Goal: Task Accomplishment & Management: Use online tool/utility

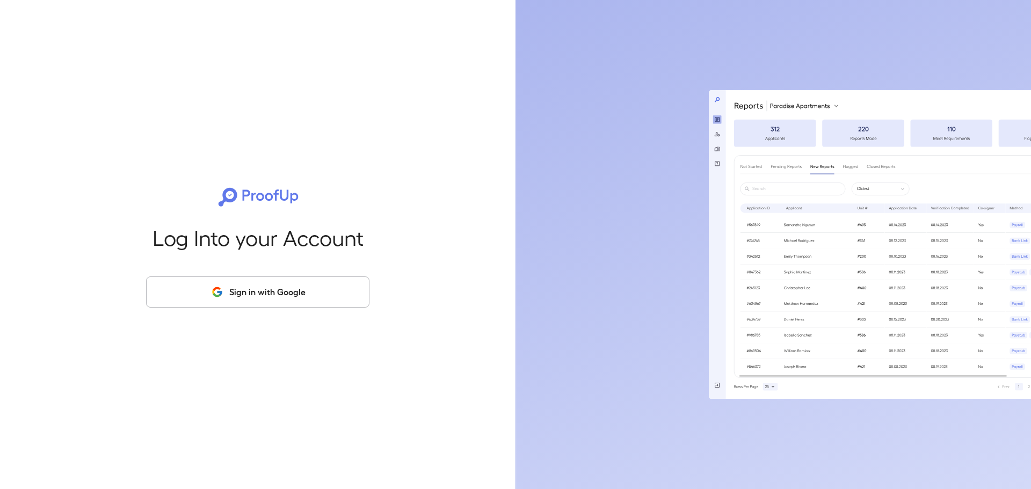
click at [212, 306] on button "Sign in with Google" at bounding box center [257, 292] width 223 height 31
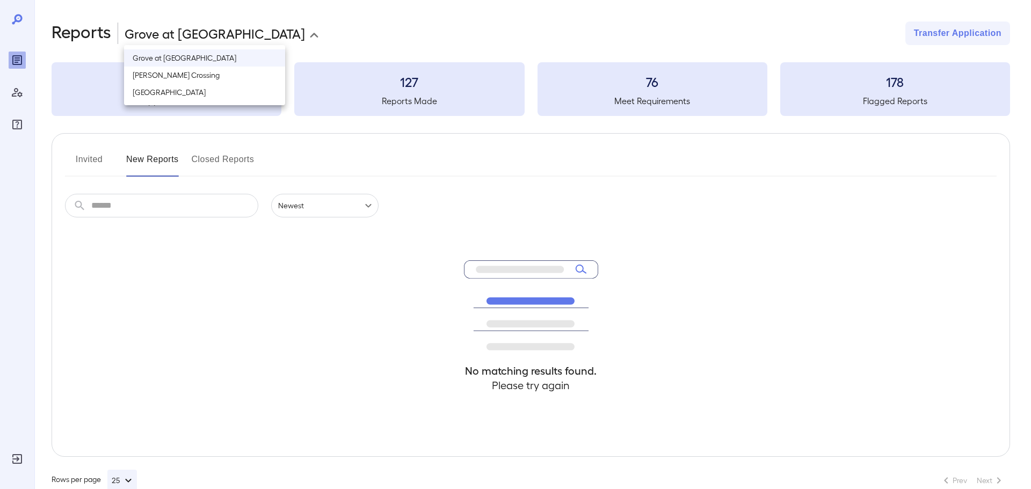
click at [241, 32] on body "**********" at bounding box center [515, 244] width 1031 height 489
click at [211, 98] on li "[GEOGRAPHIC_DATA]" at bounding box center [204, 92] width 161 height 17
type input "**********"
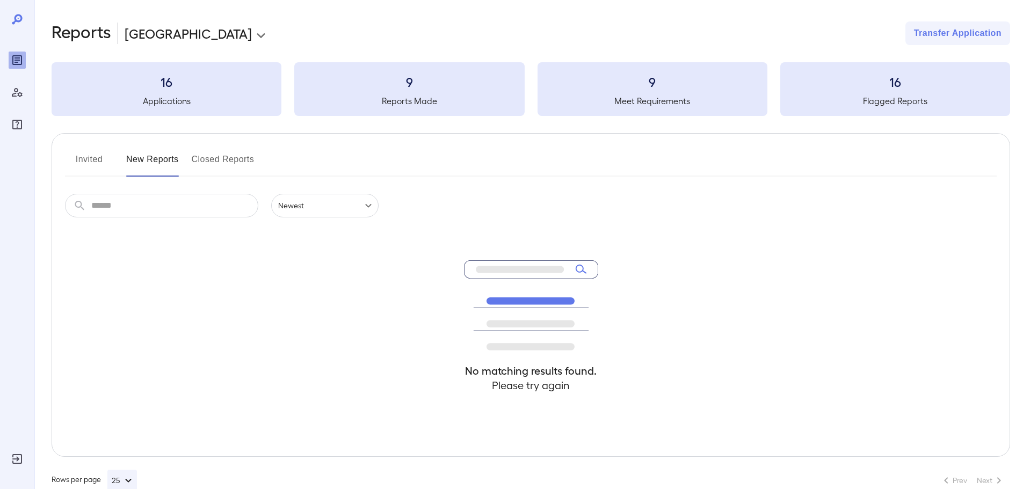
click at [94, 169] on button "Invited" at bounding box center [89, 164] width 48 height 26
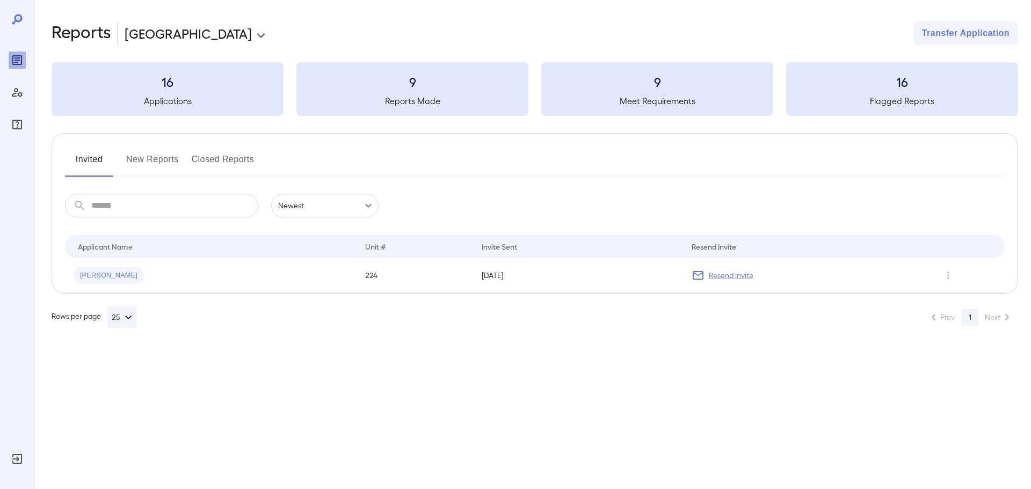
click at [139, 165] on button "New Reports" at bounding box center [152, 164] width 53 height 26
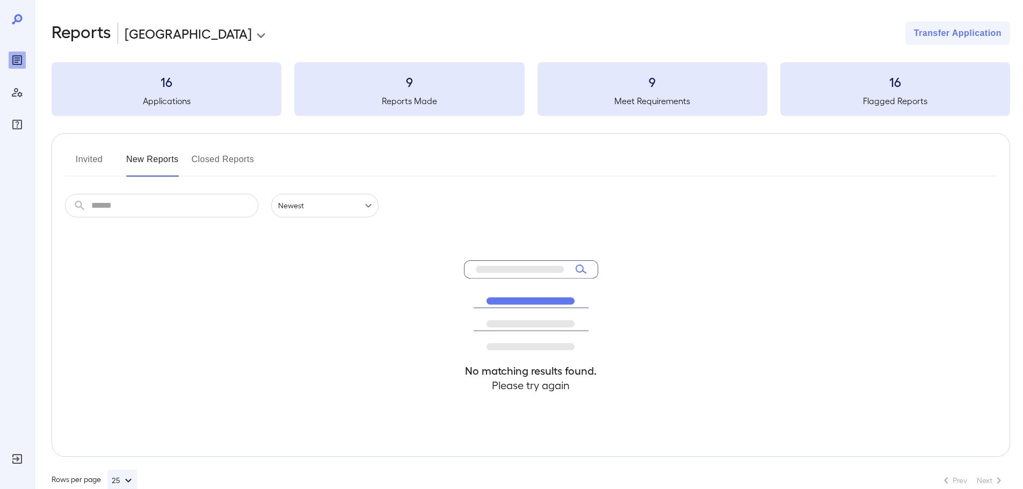
click at [99, 166] on button "Invited" at bounding box center [89, 164] width 48 height 26
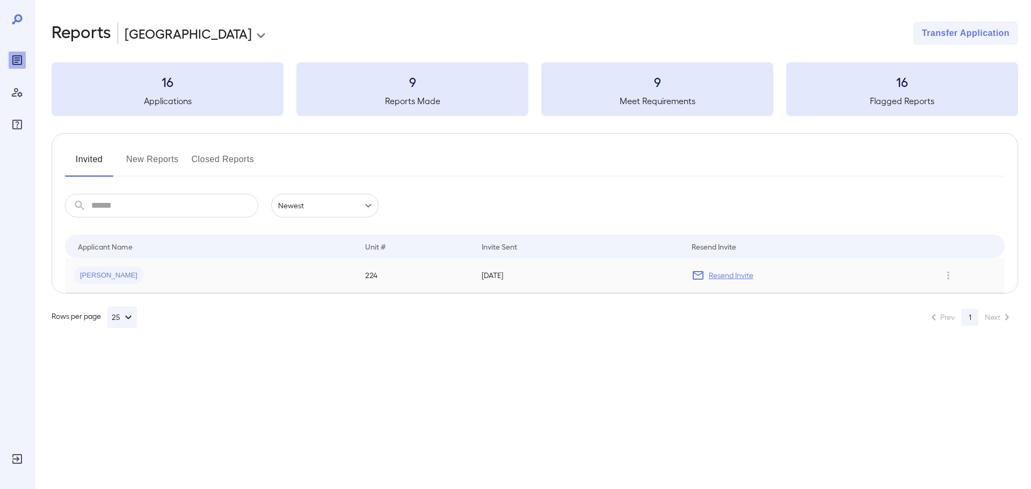
click at [453, 275] on td "224" at bounding box center [415, 275] width 117 height 35
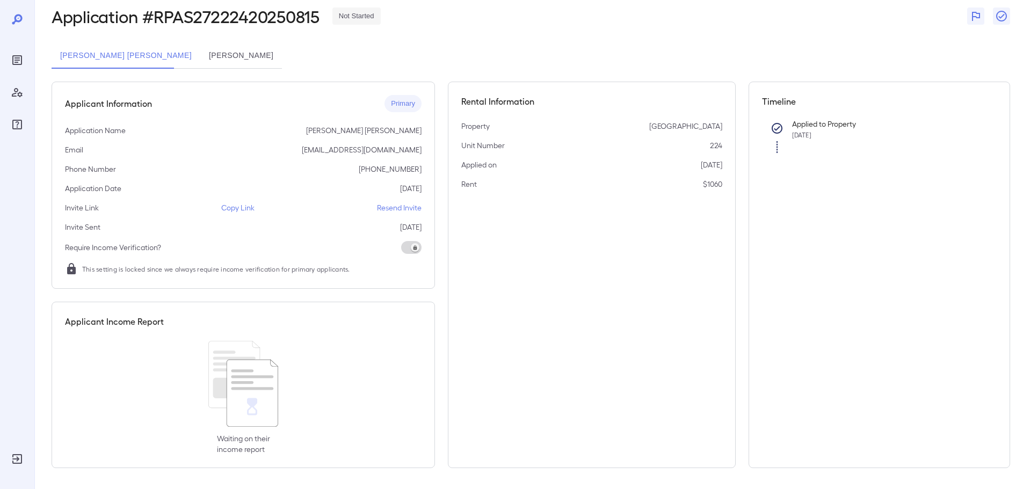
scroll to position [54, 0]
click at [246, 207] on p "Copy Link" at bounding box center [237, 207] width 33 height 11
click at [224, 61] on button "Tracie Renee Monroe" at bounding box center [241, 55] width 82 height 26
click at [239, 206] on p "Copy Link" at bounding box center [237, 207] width 33 height 11
